Goal: Register for event/course

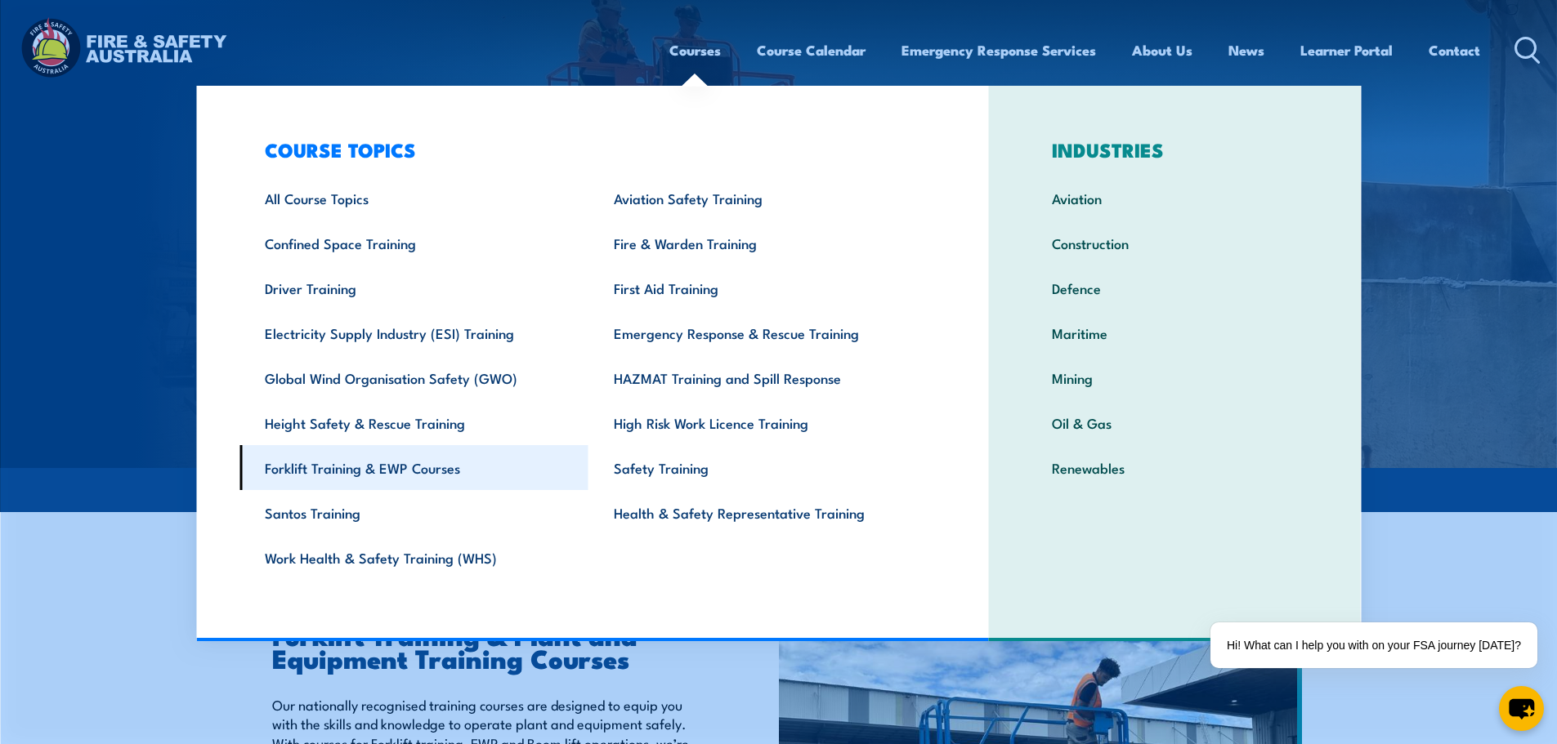
click at [344, 467] on link "Forklift Training & EWP Courses" at bounding box center [413, 467] width 349 height 45
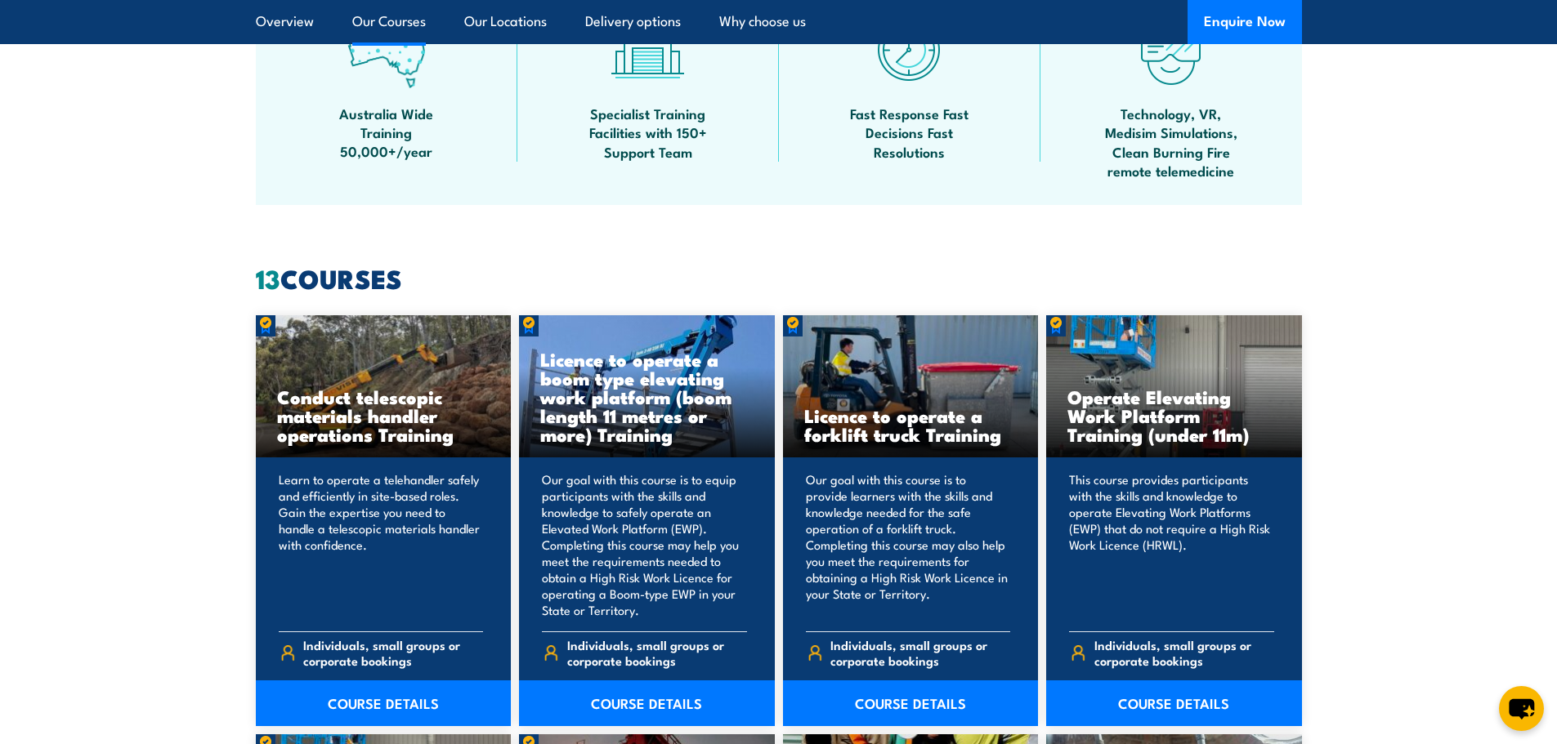
scroll to position [1144, 0]
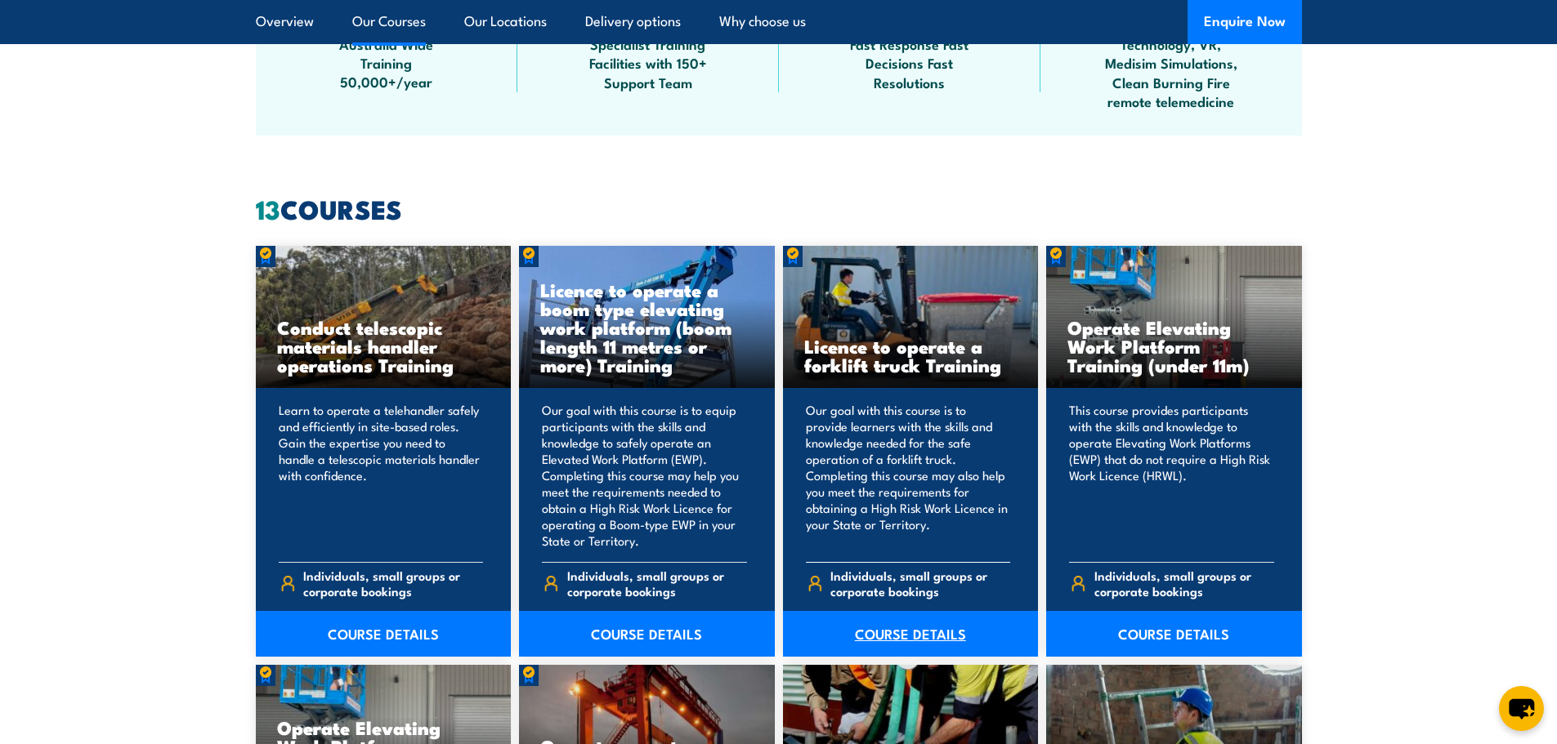
click at [885, 628] on link "COURSE DETAILS" at bounding box center [911, 634] width 256 height 46
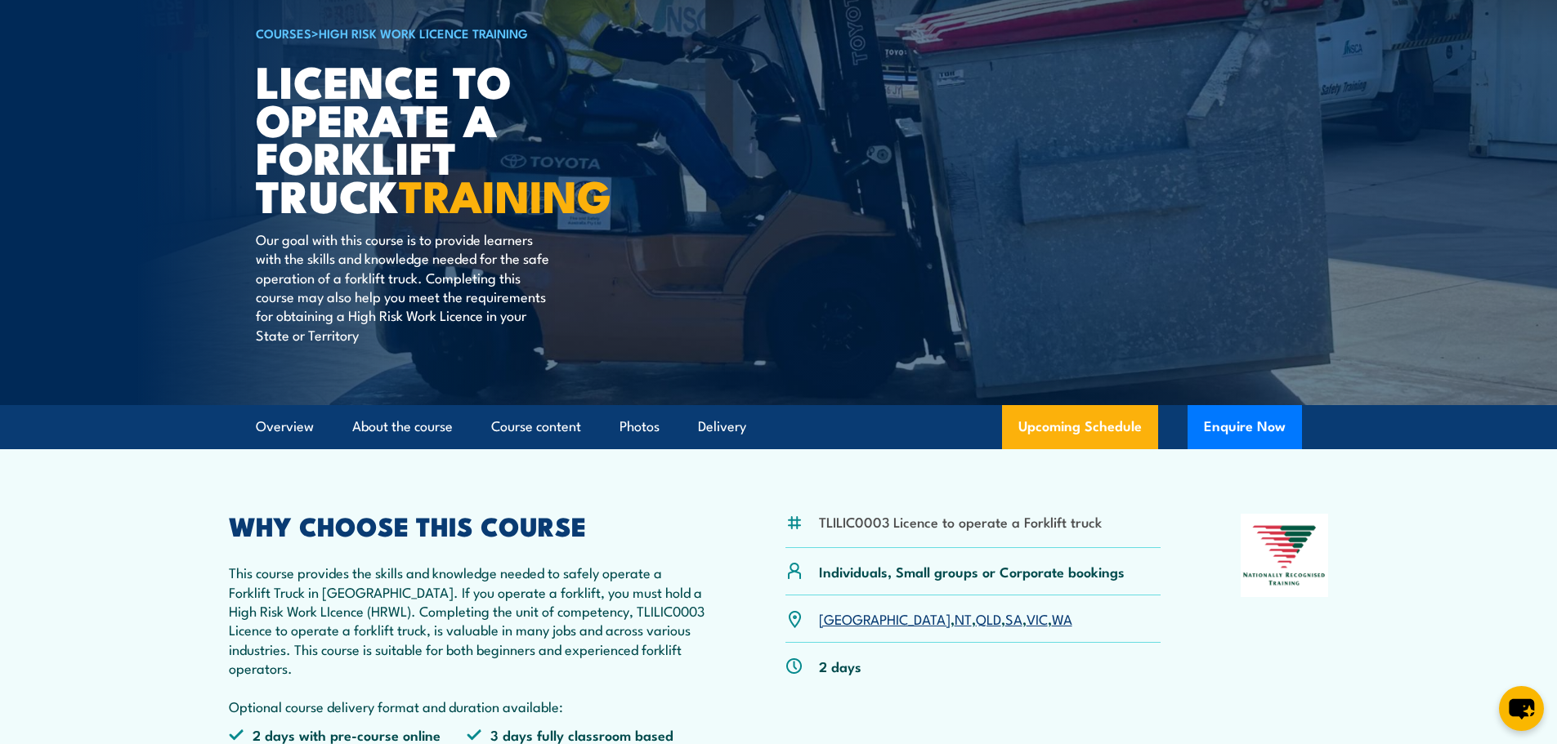
scroll to position [163, 0]
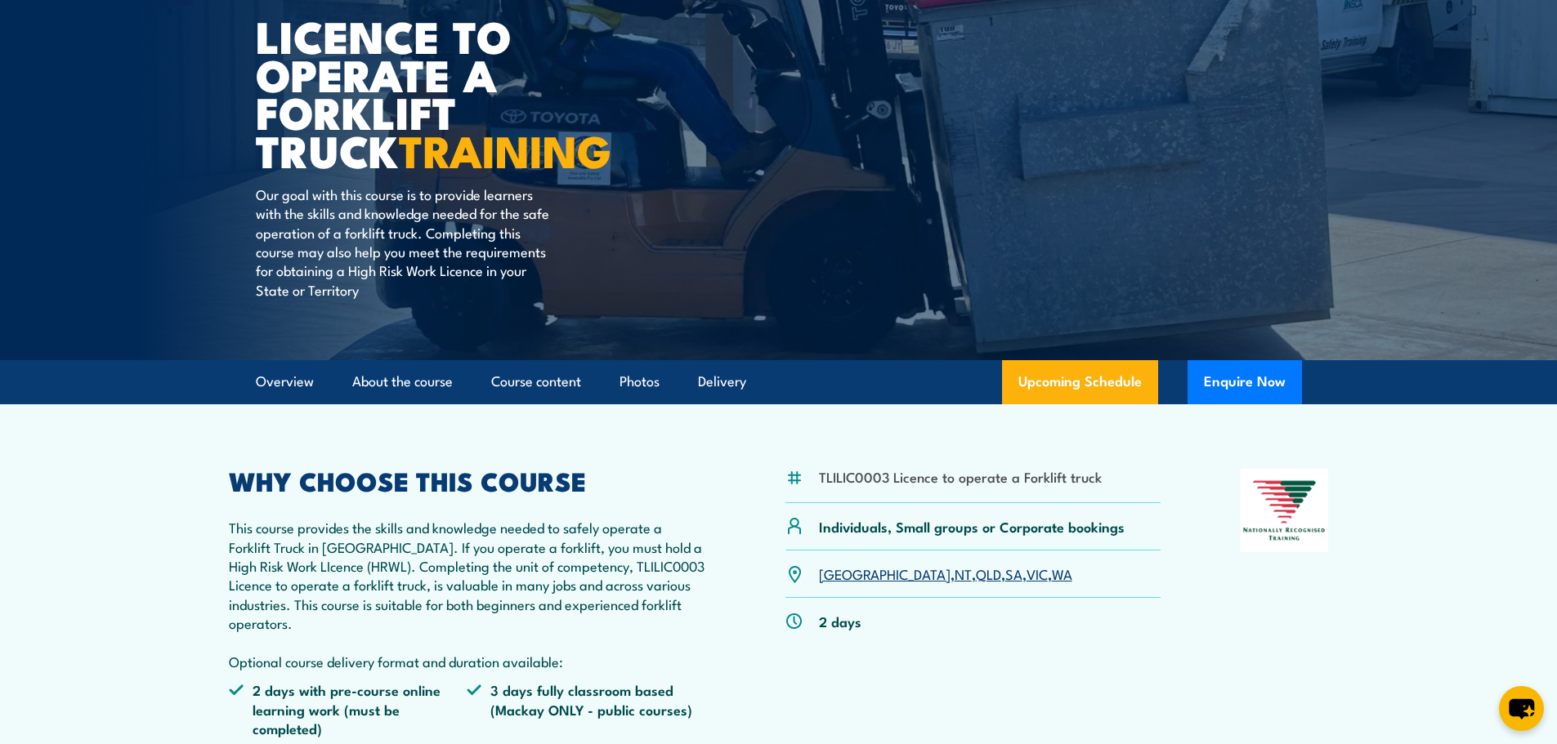
click at [1052, 574] on link "WA" at bounding box center [1062, 574] width 20 height 20
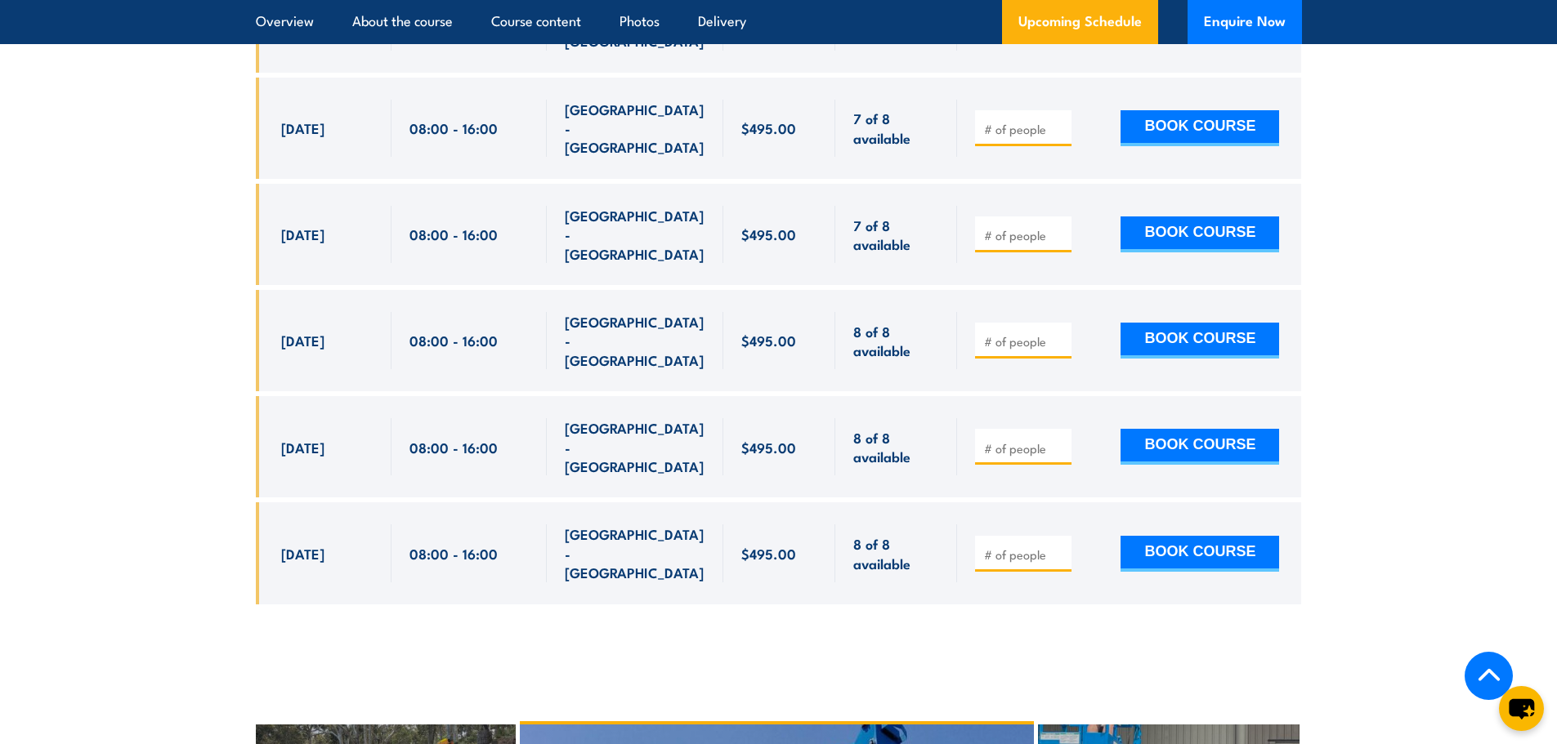
scroll to position [3062, 0]
